Goal: Task Accomplishment & Management: Use online tool/utility

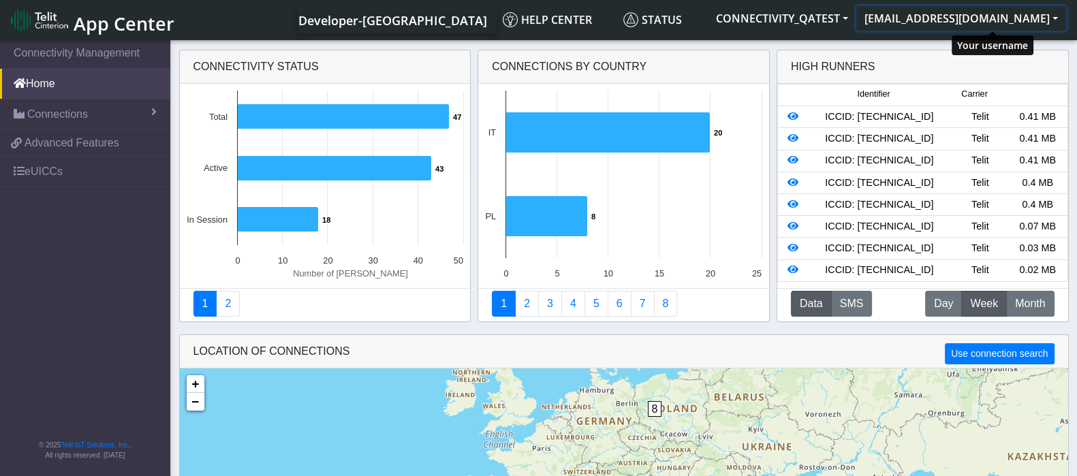
click at [1041, 17] on button "[EMAIL_ADDRESS][DOMAIN_NAME]" at bounding box center [962, 18] width 210 height 25
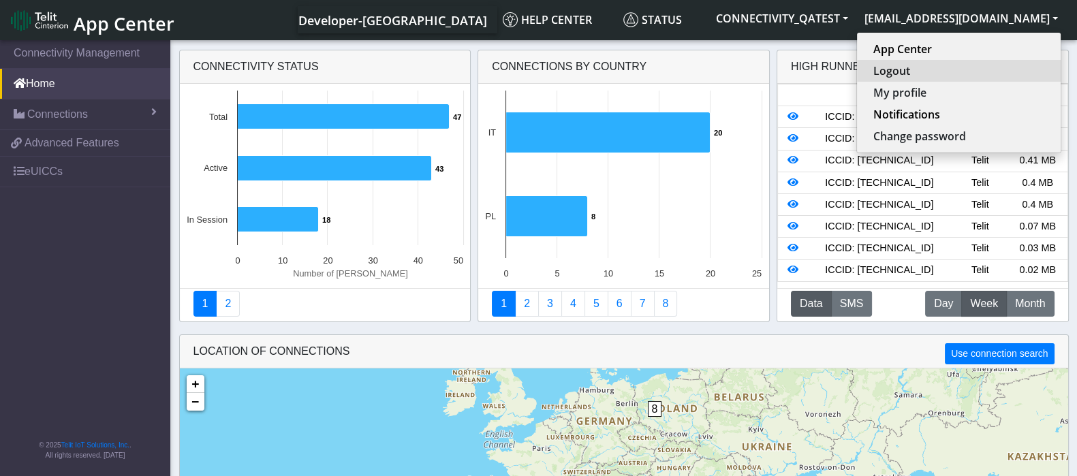
click at [964, 76] on button "Logout" at bounding box center [959, 71] width 204 height 22
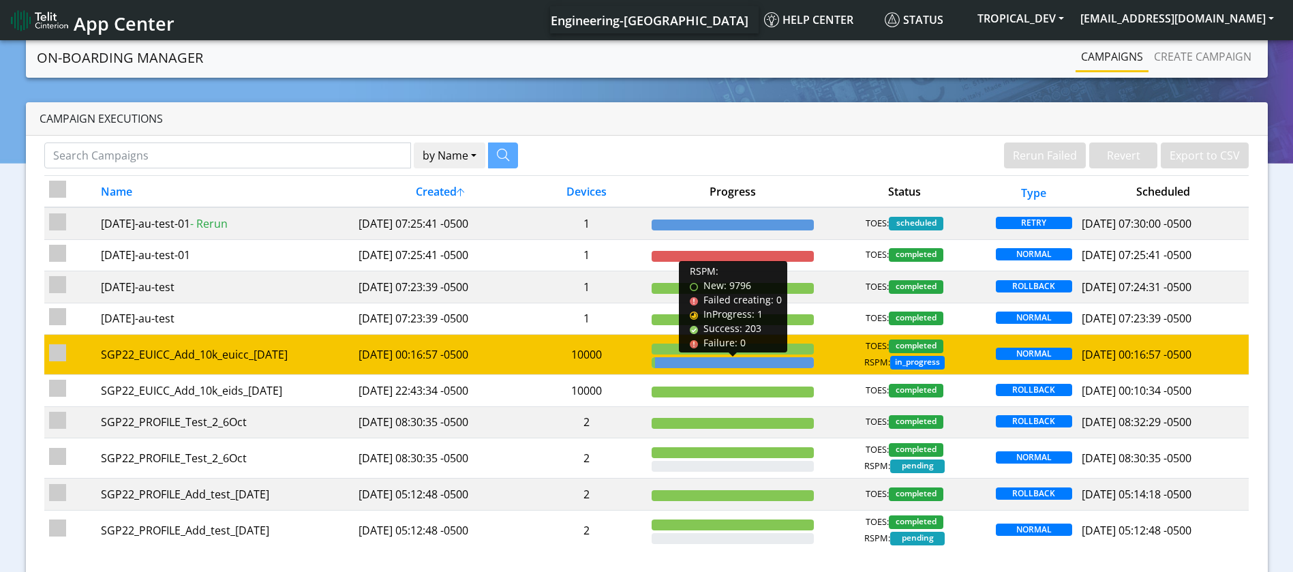
click at [752, 357] on div at bounding box center [734, 362] width 159 height 11
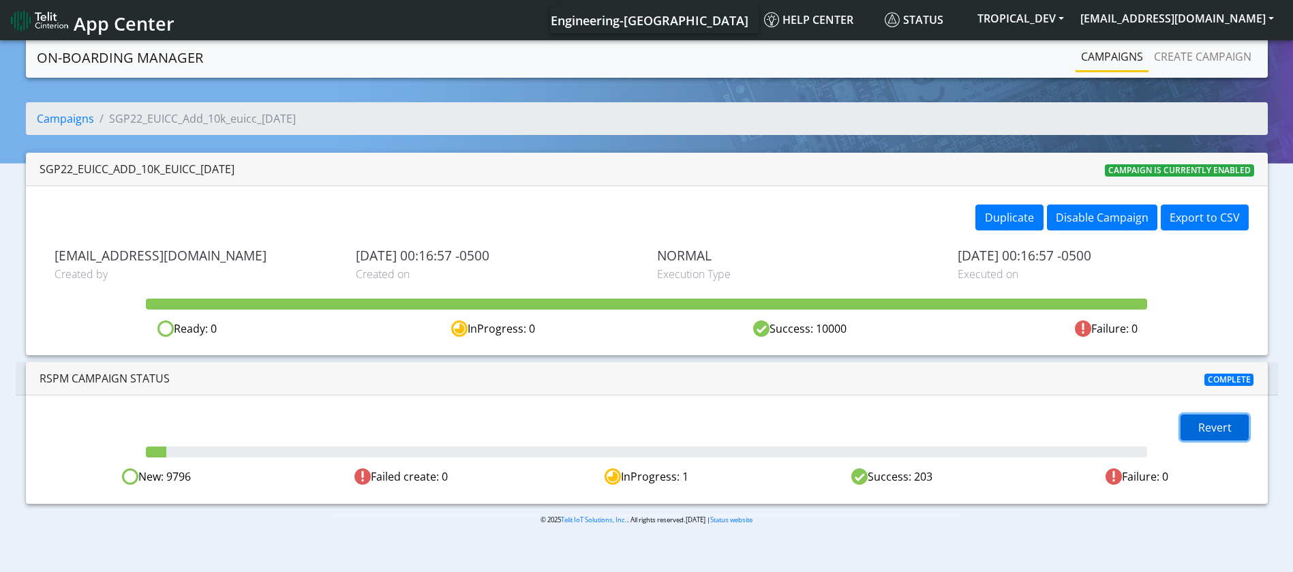
click at [1235, 424] on button "Revert" at bounding box center [1214, 427] width 68 height 26
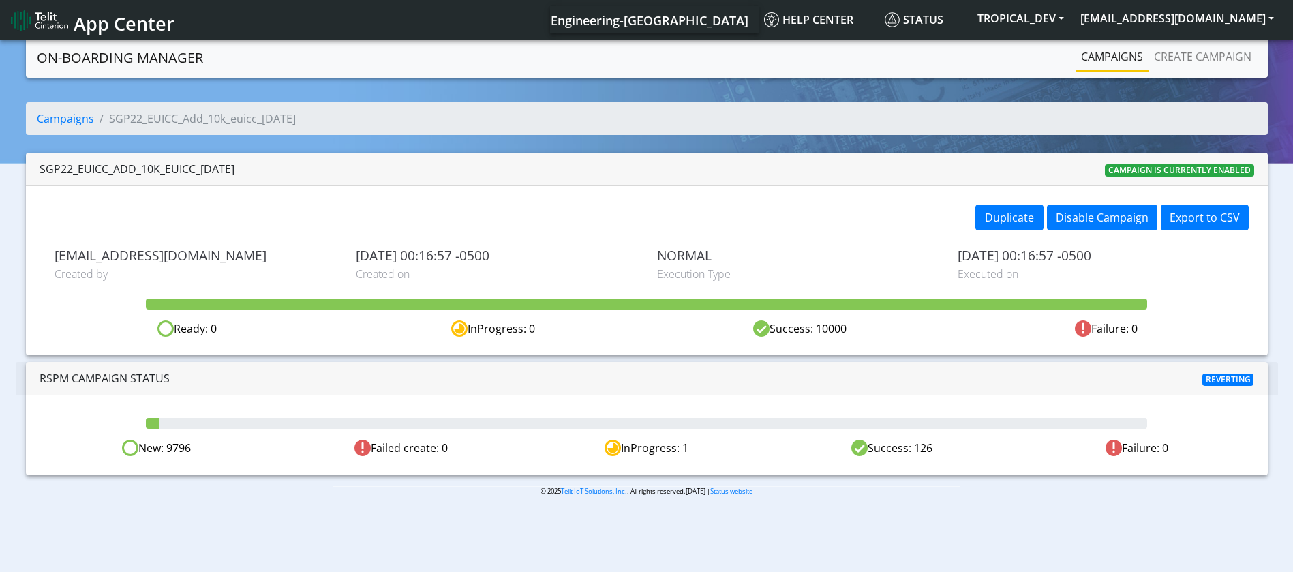
click at [974, 495] on div "© 2025 Telit IoT Solutions, Inc. . All rights reserved.01.10.00 | Status website" at bounding box center [646, 496] width 1293 height 21
click at [991, 535] on body "App Center Engineering-US Help center Status TROPICAL_DEV jewel.luther@telit.com" at bounding box center [646, 306] width 1293 height 539
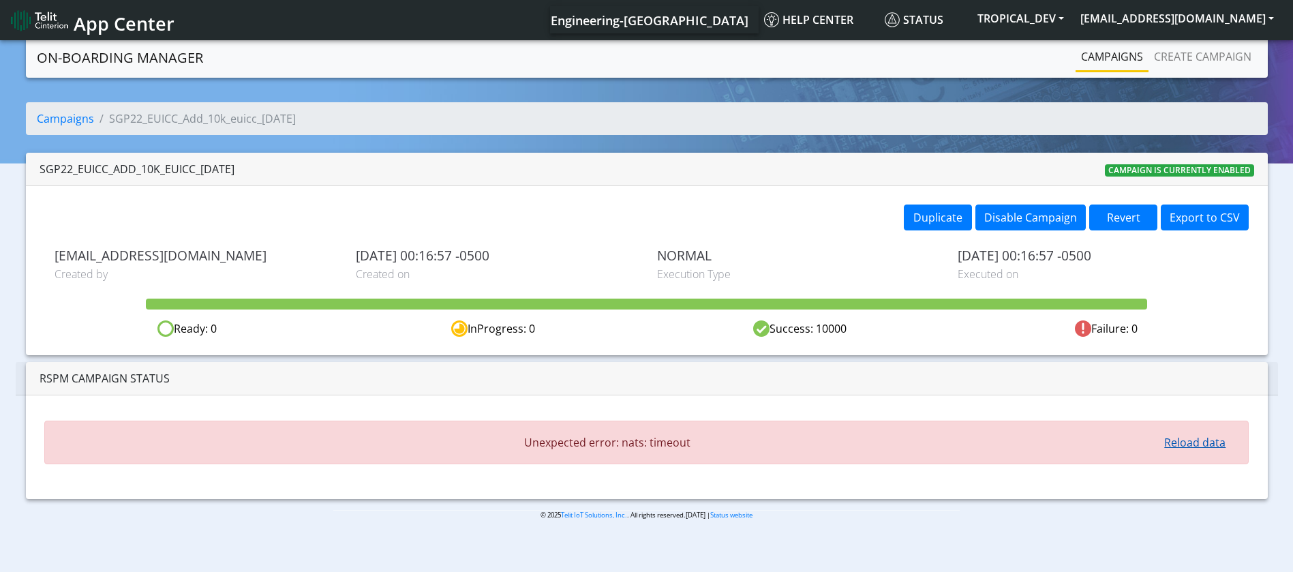
click at [1199, 444] on button "Reload data" at bounding box center [1194, 442] width 79 height 26
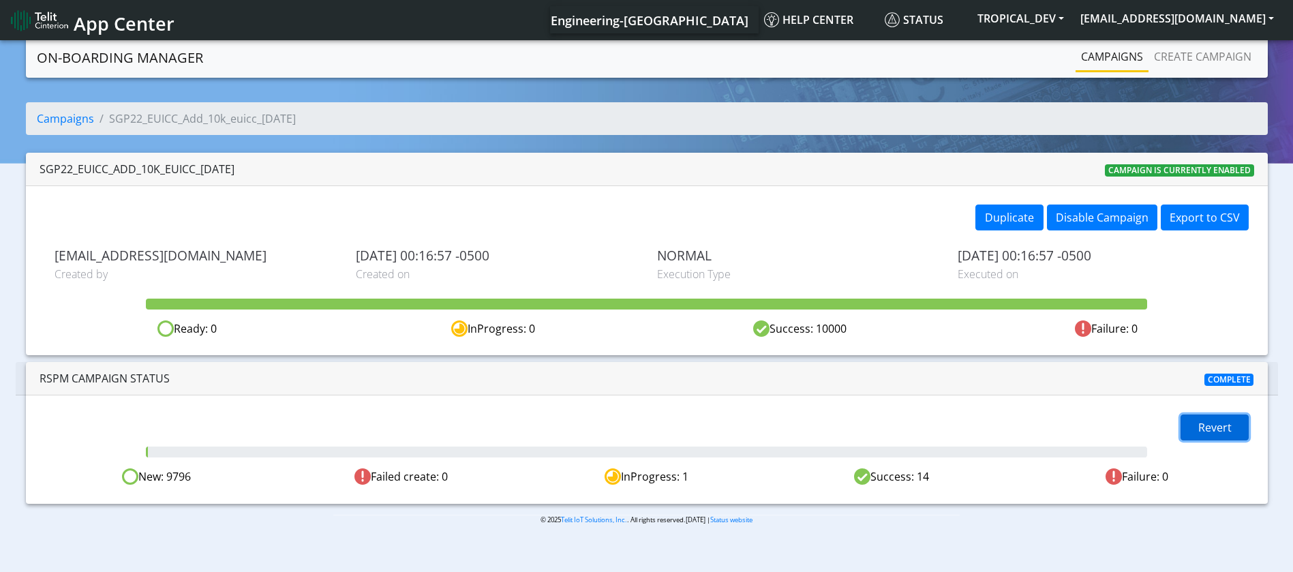
click at [1235, 425] on button "Revert" at bounding box center [1214, 427] width 68 height 26
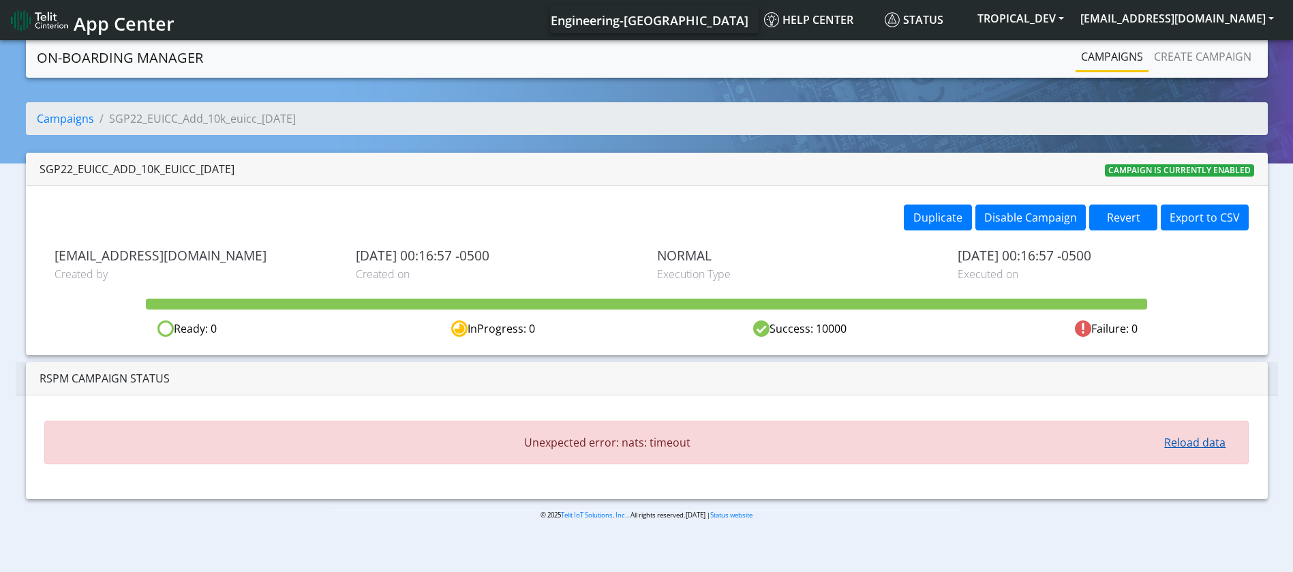
click at [1214, 444] on button "Reload data" at bounding box center [1194, 442] width 79 height 26
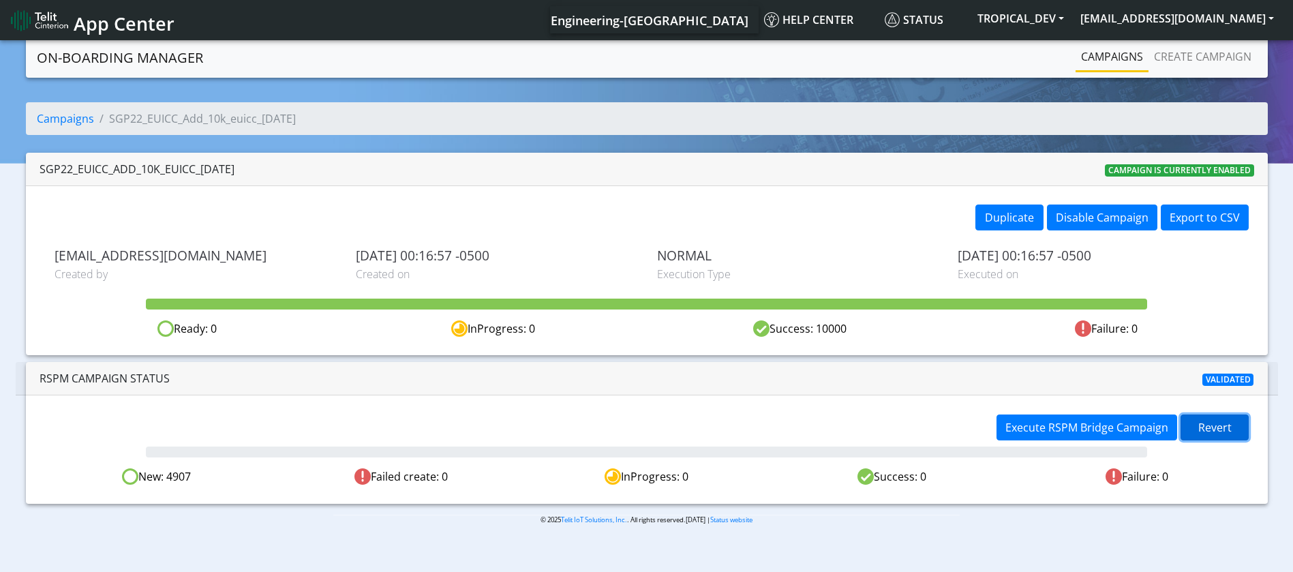
click at [1201, 420] on span "Revert" at bounding box center [1214, 427] width 33 height 15
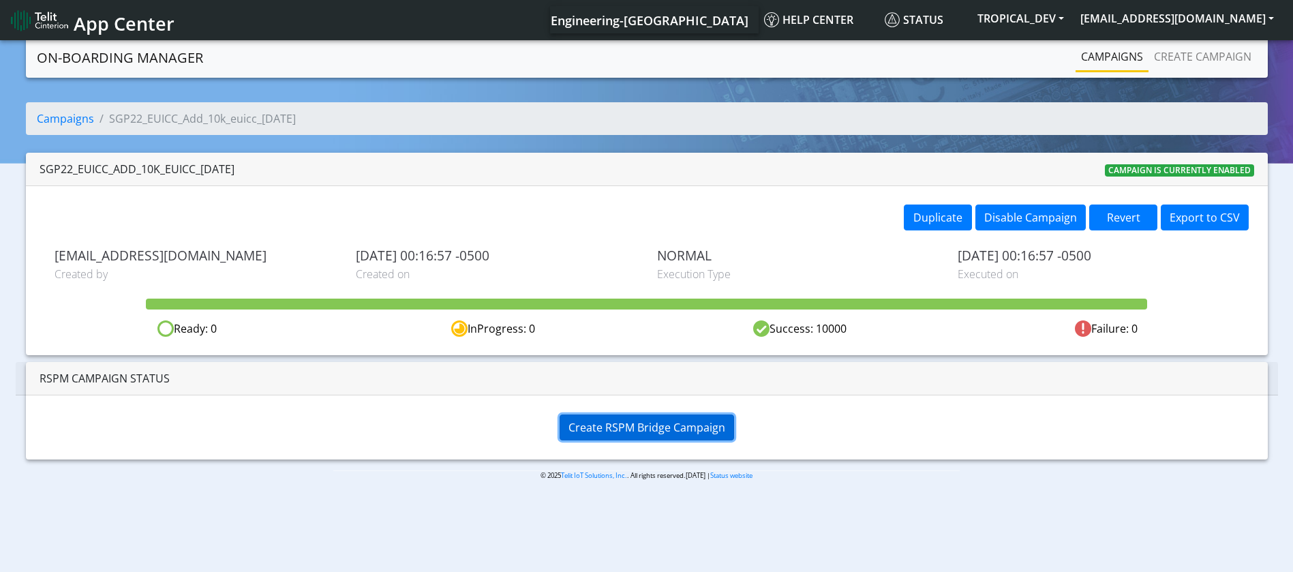
click at [658, 424] on span "Create RSPM Bridge Campaign" at bounding box center [646, 427] width 157 height 15
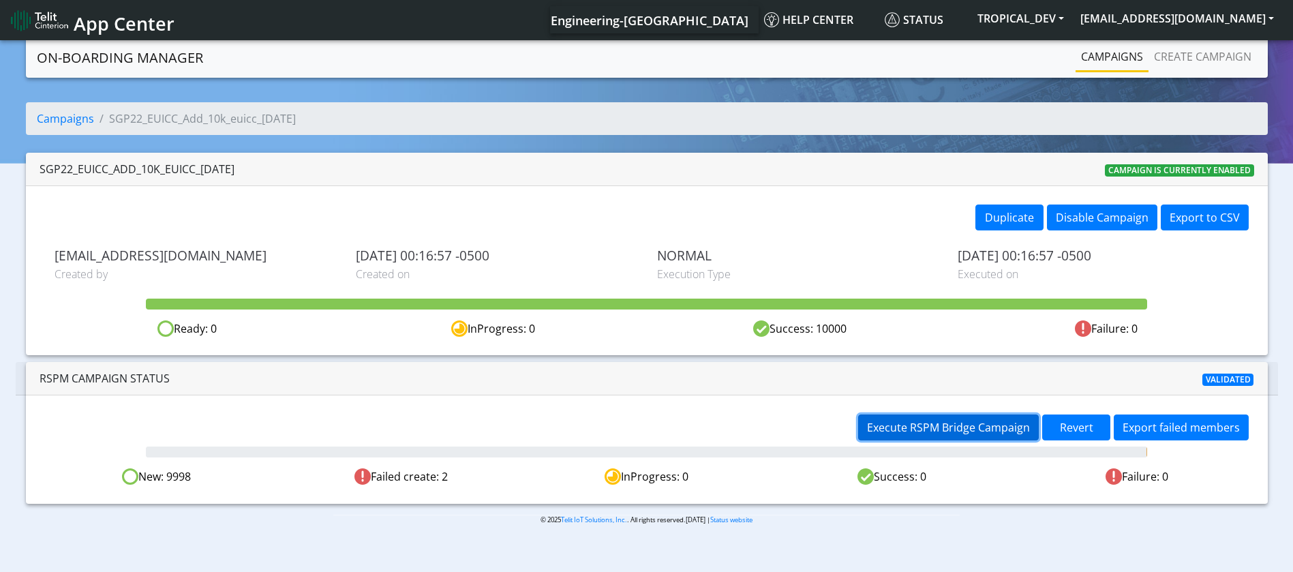
click at [925, 422] on span "Execute RSPM Bridge Campaign" at bounding box center [948, 427] width 163 height 15
